Goal: Task Accomplishment & Management: Manage account settings

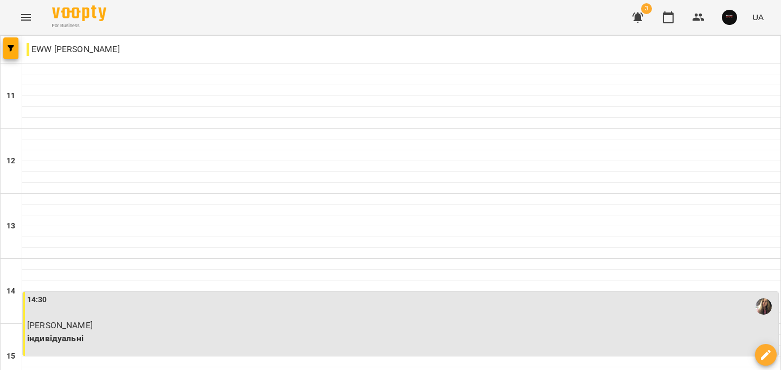
drag, startPoint x: 0, startPoint y: 0, endPoint x: 160, endPoint y: 257, distance: 302.3
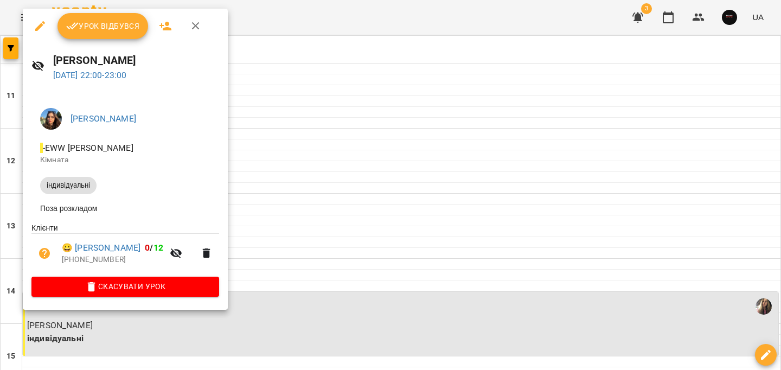
click at [112, 31] on span "Урок відбувся" at bounding box center [103, 26] width 74 height 13
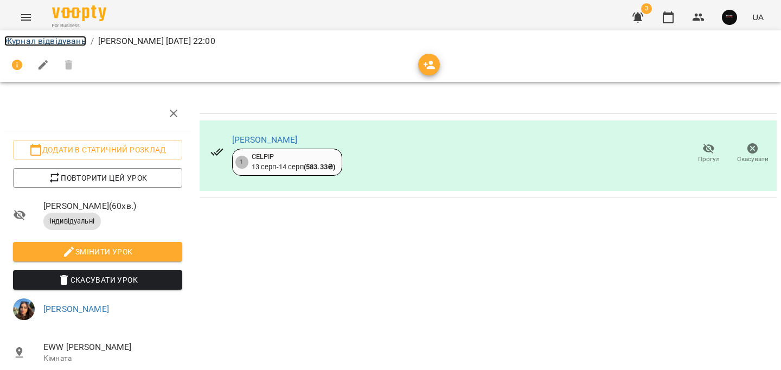
click at [77, 40] on link "Журнал відвідувань" at bounding box center [45, 41] width 82 height 10
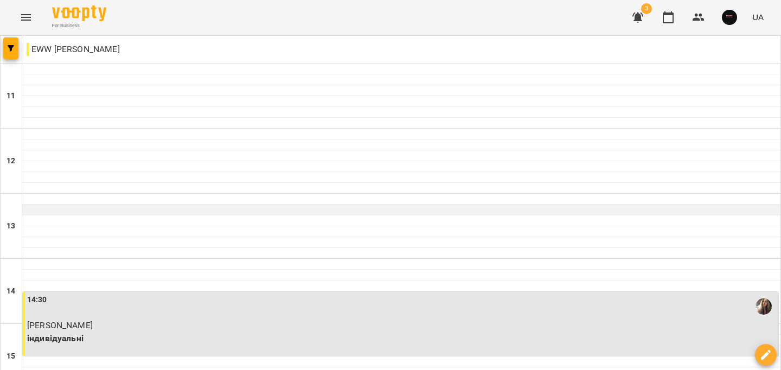
scroll to position [547, 0]
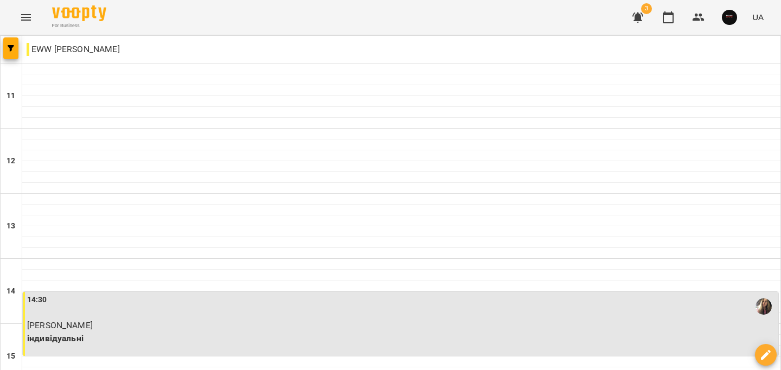
drag, startPoint x: 238, startPoint y: 307, endPoint x: 241, endPoint y: 278, distance: 30.0
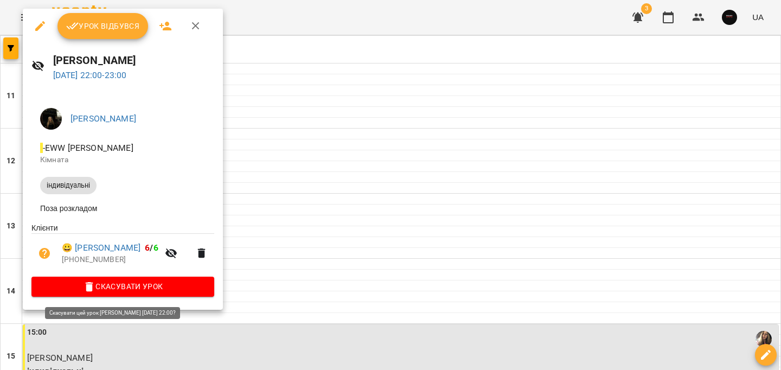
click at [198, 284] on span "Скасувати Урок" at bounding box center [122, 286] width 165 height 13
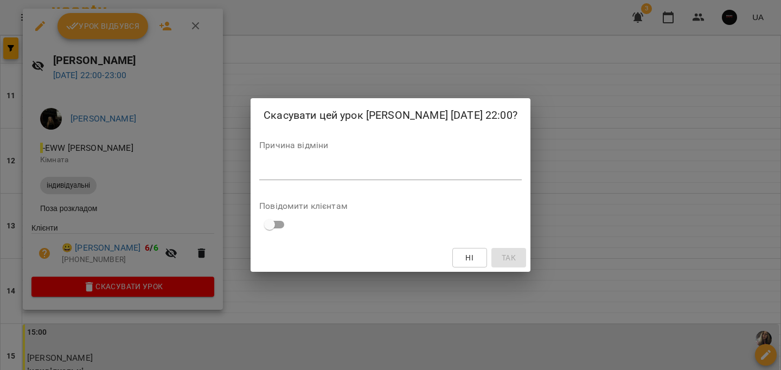
click at [359, 177] on div "*" at bounding box center [390, 171] width 262 height 17
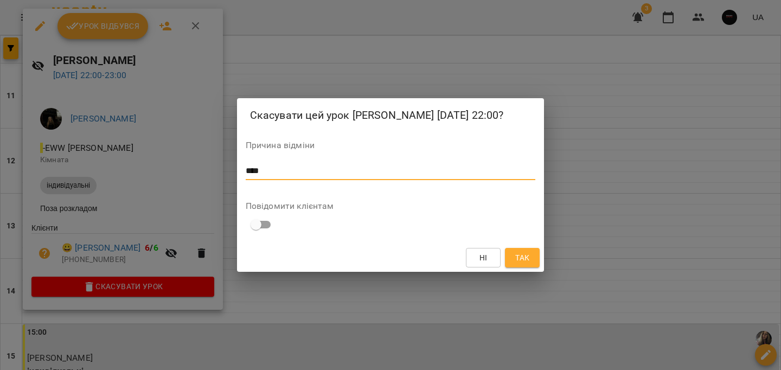
type textarea "****"
click at [526, 258] on span "Так" at bounding box center [522, 257] width 14 height 13
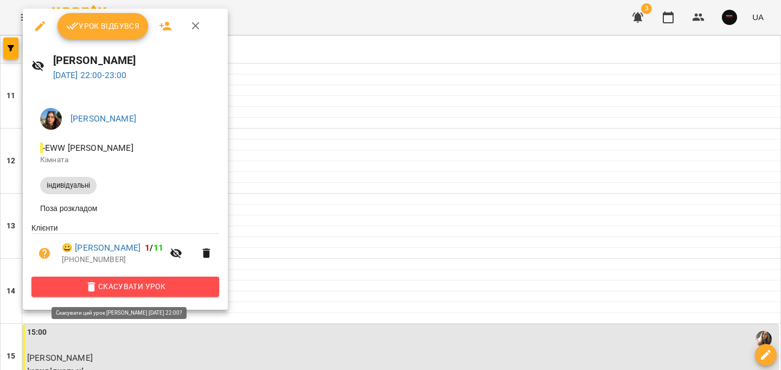
click at [190, 288] on span "Скасувати Урок" at bounding box center [125, 286] width 170 height 13
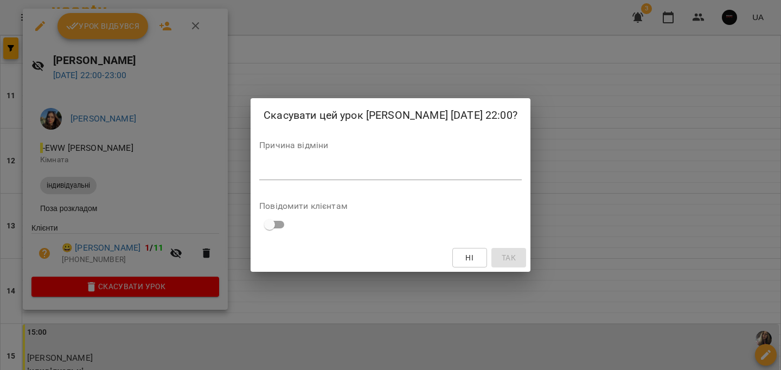
click at [337, 176] on textarea at bounding box center [390, 171] width 262 height 10
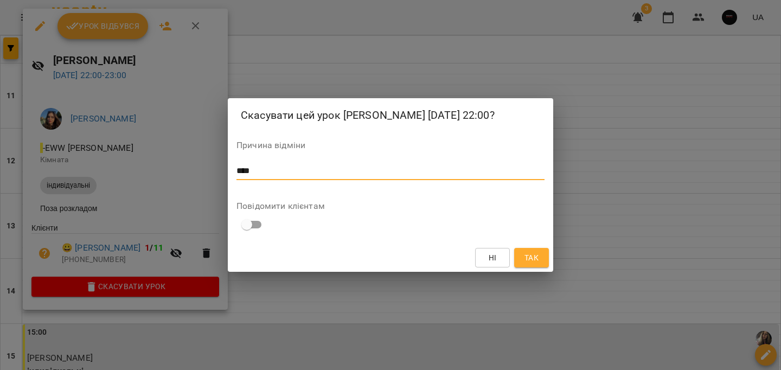
type textarea "****"
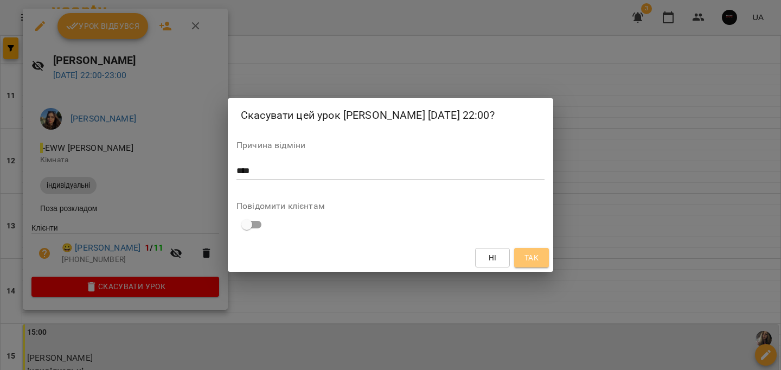
click at [533, 261] on span "Так" at bounding box center [531, 257] width 14 height 13
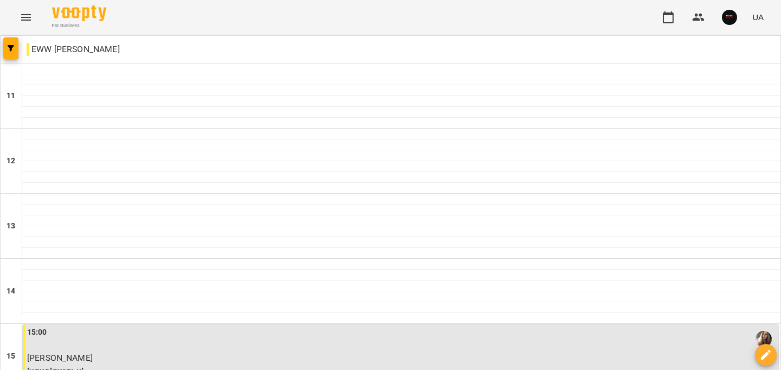
scroll to position [547, 0]
